Goal: Check status

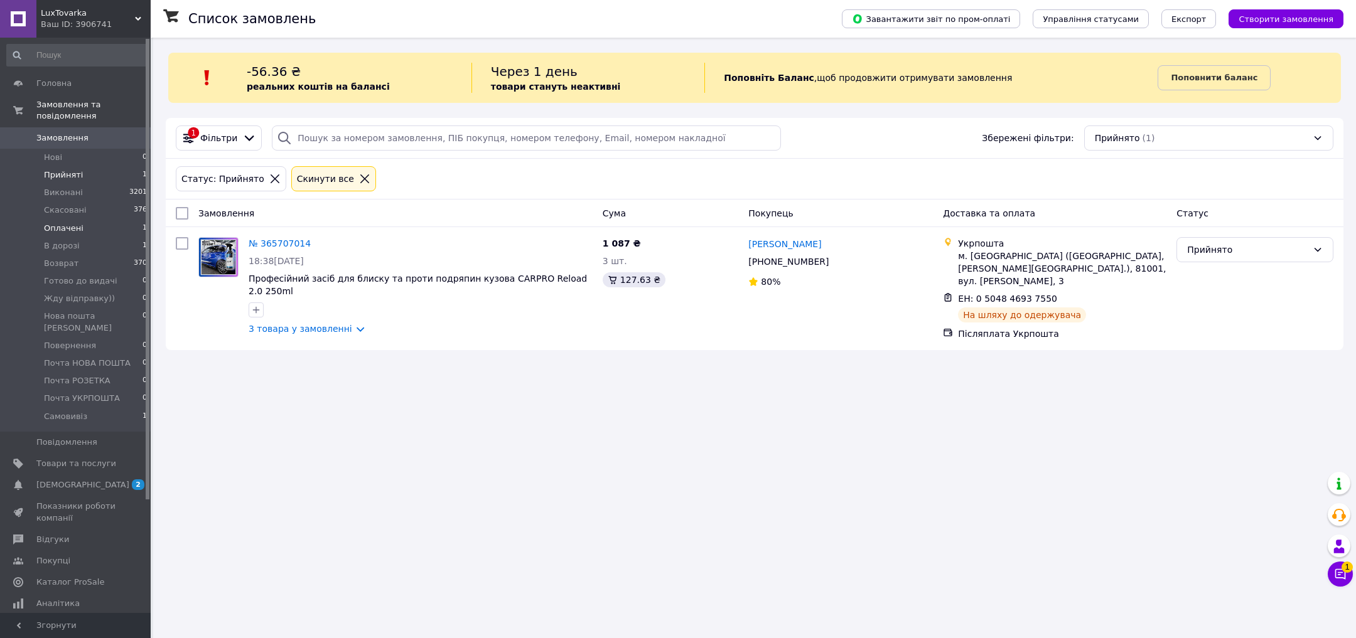
click at [64, 227] on span "Оплачені" at bounding box center [64, 228] width 40 height 11
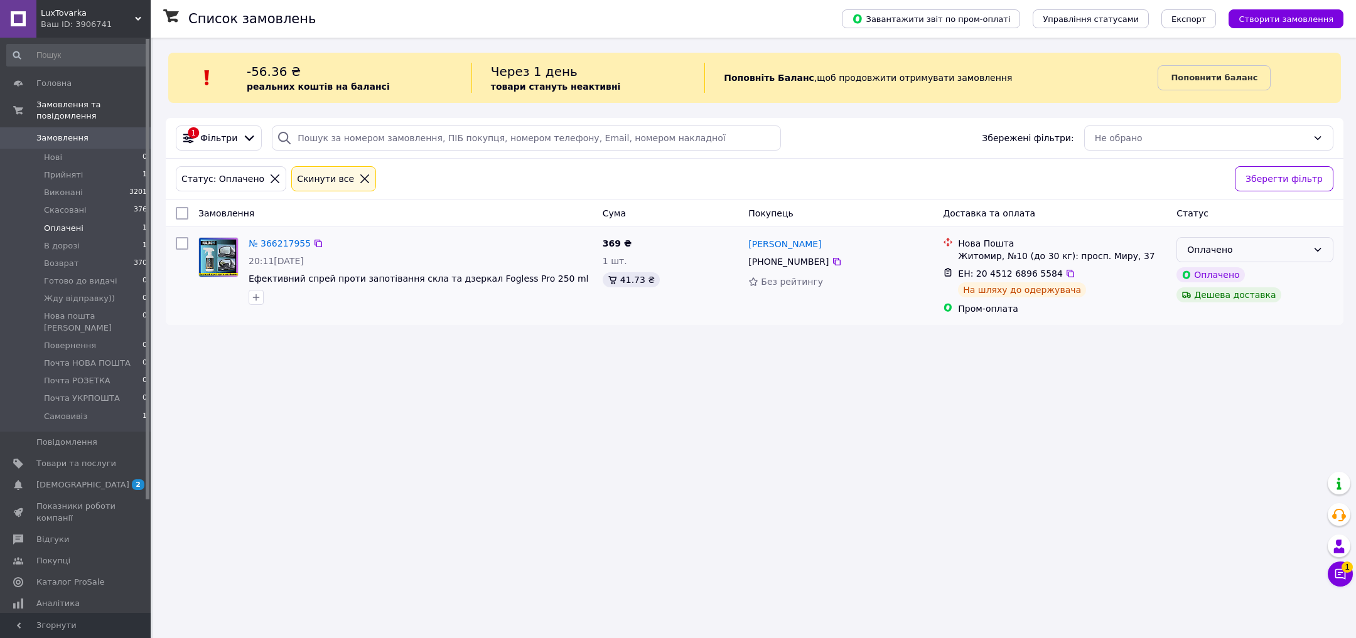
click at [1215, 245] on div "Оплачено" at bounding box center [1247, 250] width 121 height 14
click at [1217, 347] on li "В дорозі" at bounding box center [1255, 343] width 156 height 23
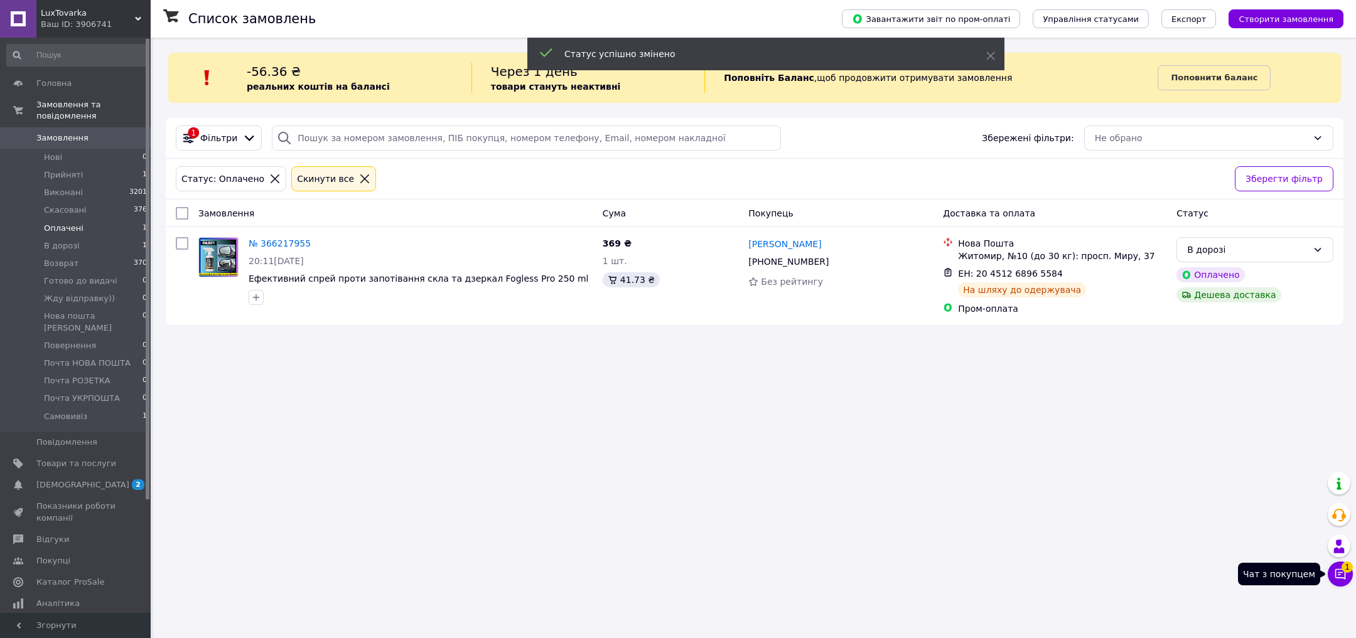
click at [1342, 571] on span "1" at bounding box center [1347, 567] width 11 height 11
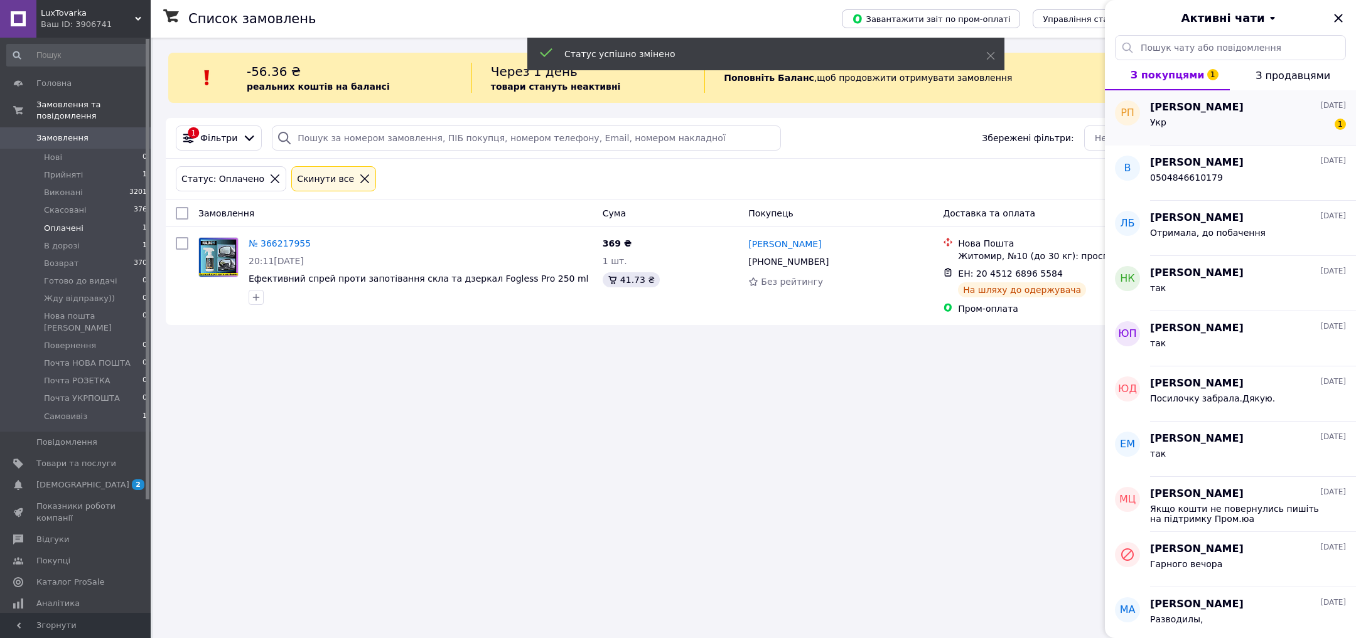
click at [1294, 102] on div "[PERSON_NAME] [DATE]" at bounding box center [1248, 107] width 196 height 14
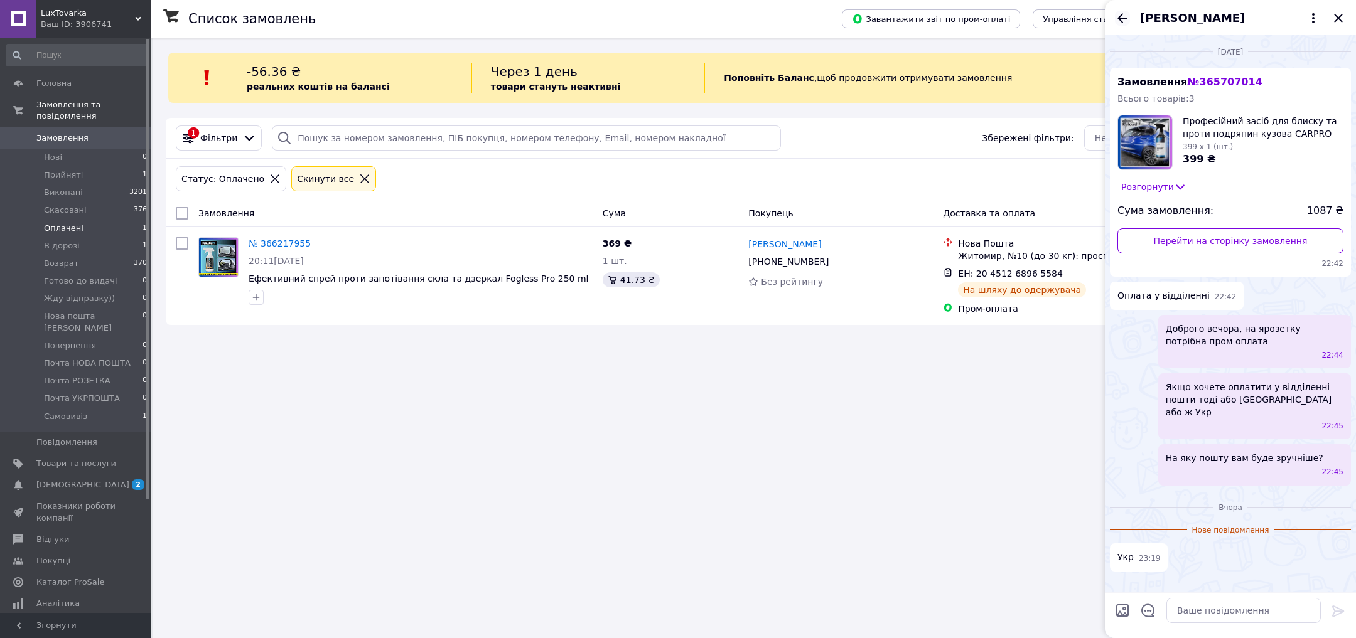
click at [1123, 14] on icon "Назад" at bounding box center [1122, 18] width 15 height 15
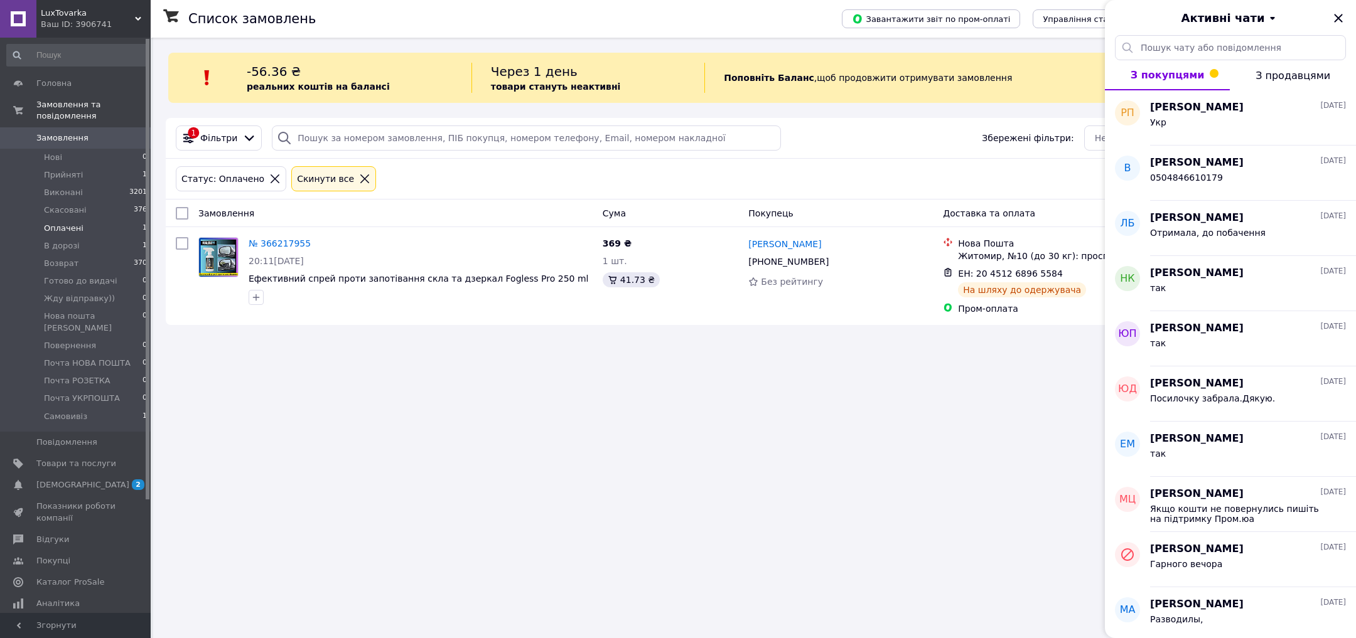
click at [1123, 14] on div "Активні чати" at bounding box center [1230, 17] width 251 height 35
click at [1338, 12] on icon "Закрити" at bounding box center [1338, 18] width 15 height 15
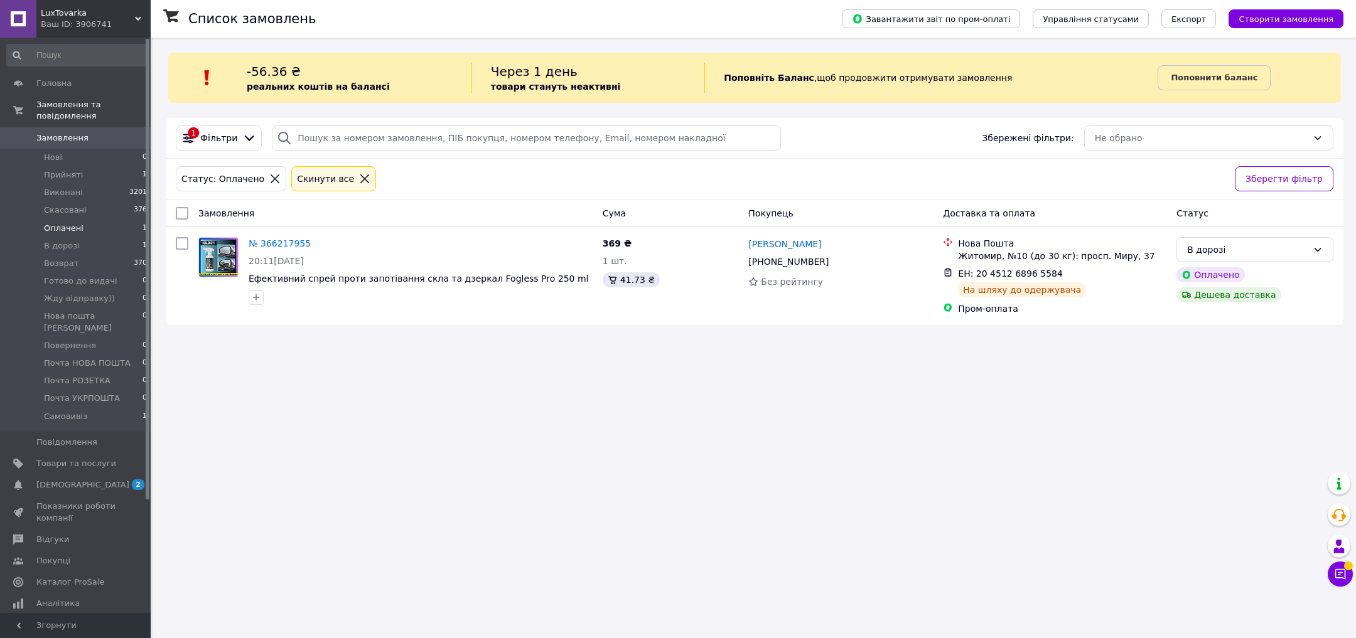
click at [122, 227] on li "Оплачені 1" at bounding box center [77, 229] width 154 height 18
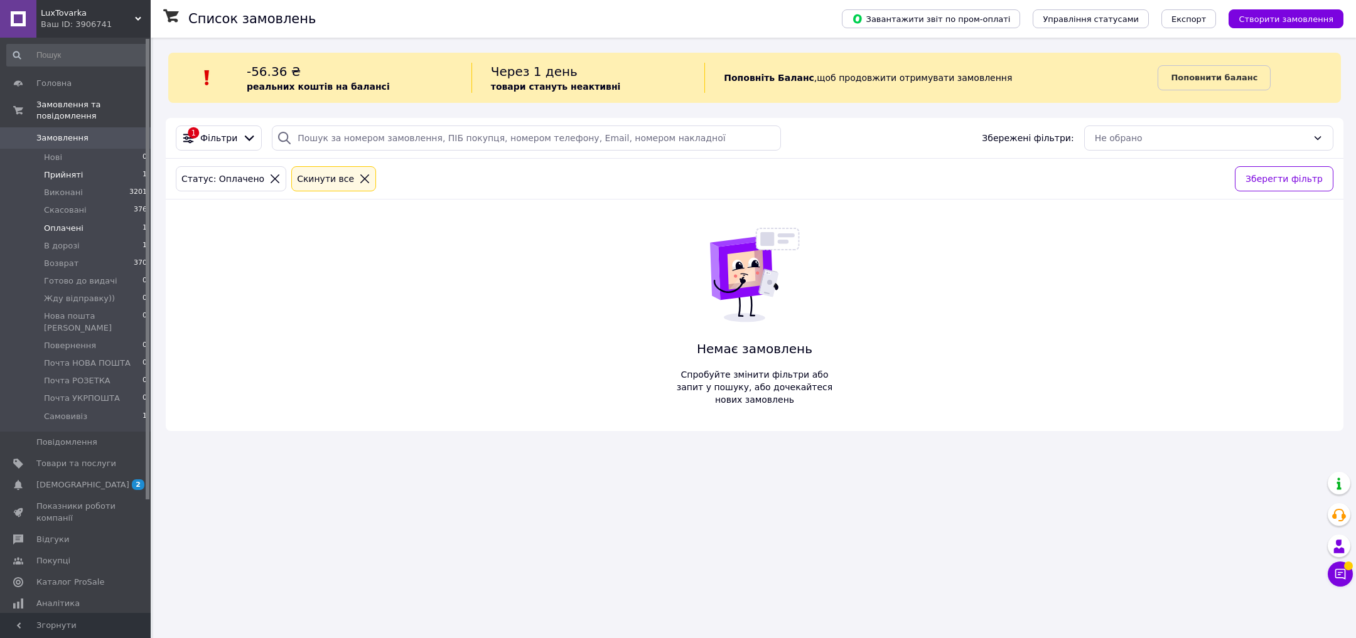
click at [95, 179] on li "Прийняті 1" at bounding box center [77, 175] width 154 height 18
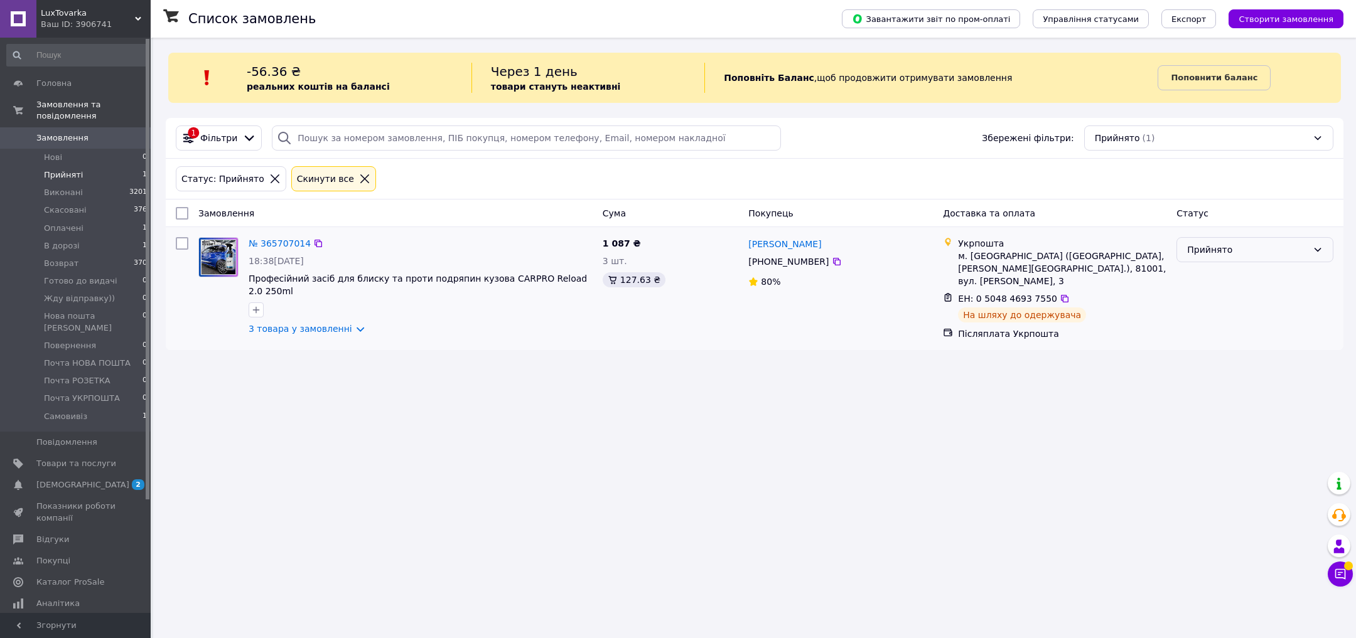
click at [1228, 238] on div "Прийнято" at bounding box center [1254, 249] width 157 height 25
click at [1217, 341] on li "В дорозі" at bounding box center [1255, 343] width 156 height 23
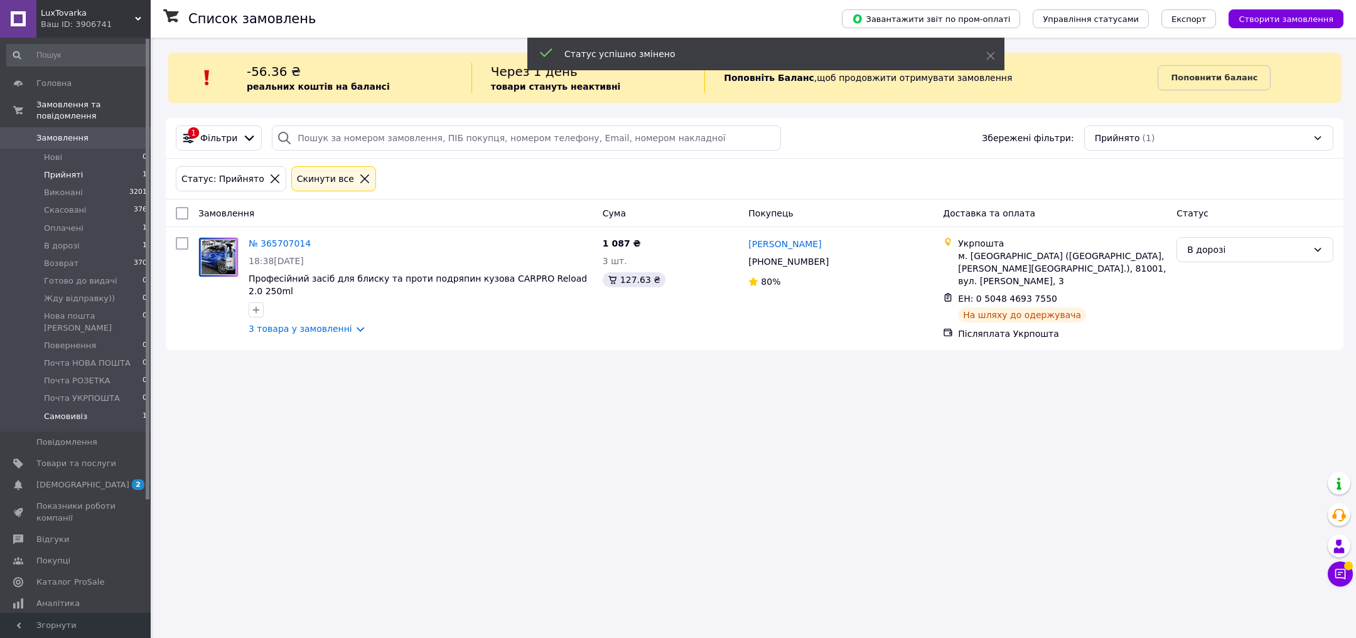
click at [93, 410] on li "Самовивіз 1" at bounding box center [77, 420] width 154 height 24
